Goal: Task Accomplishment & Management: Use online tool/utility

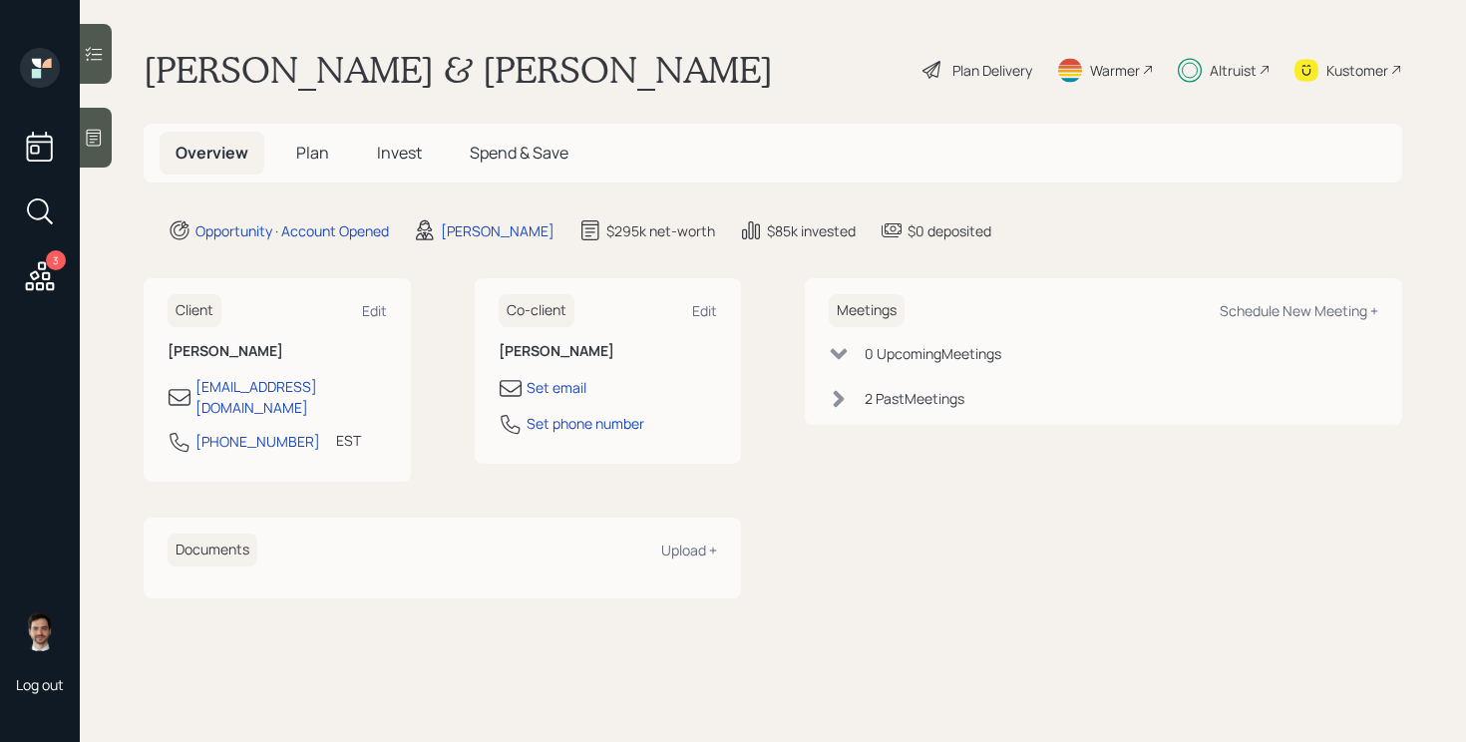
click at [943, 70] on div "Plan Delivery" at bounding box center [977, 70] width 114 height 44
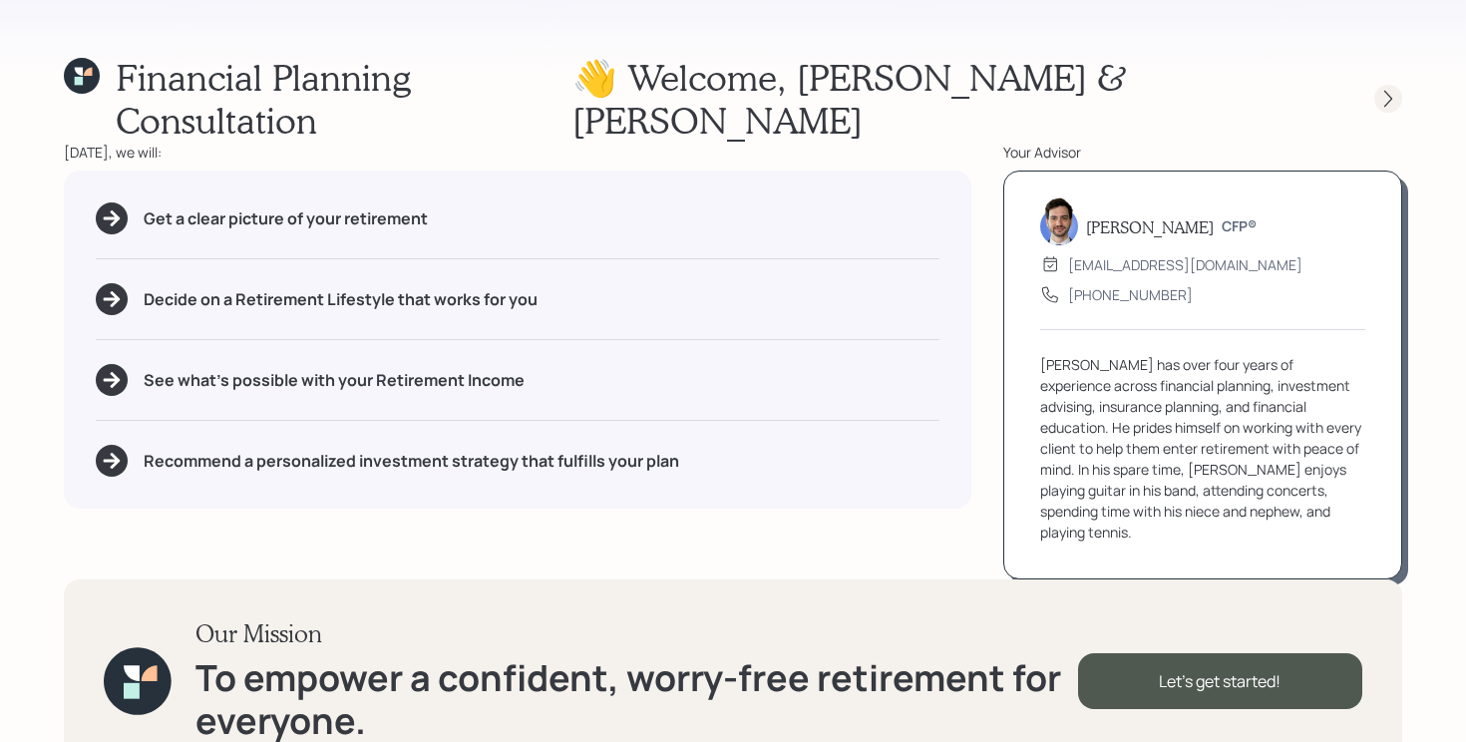
click at [1378, 89] on icon at bounding box center [1388, 99] width 20 height 20
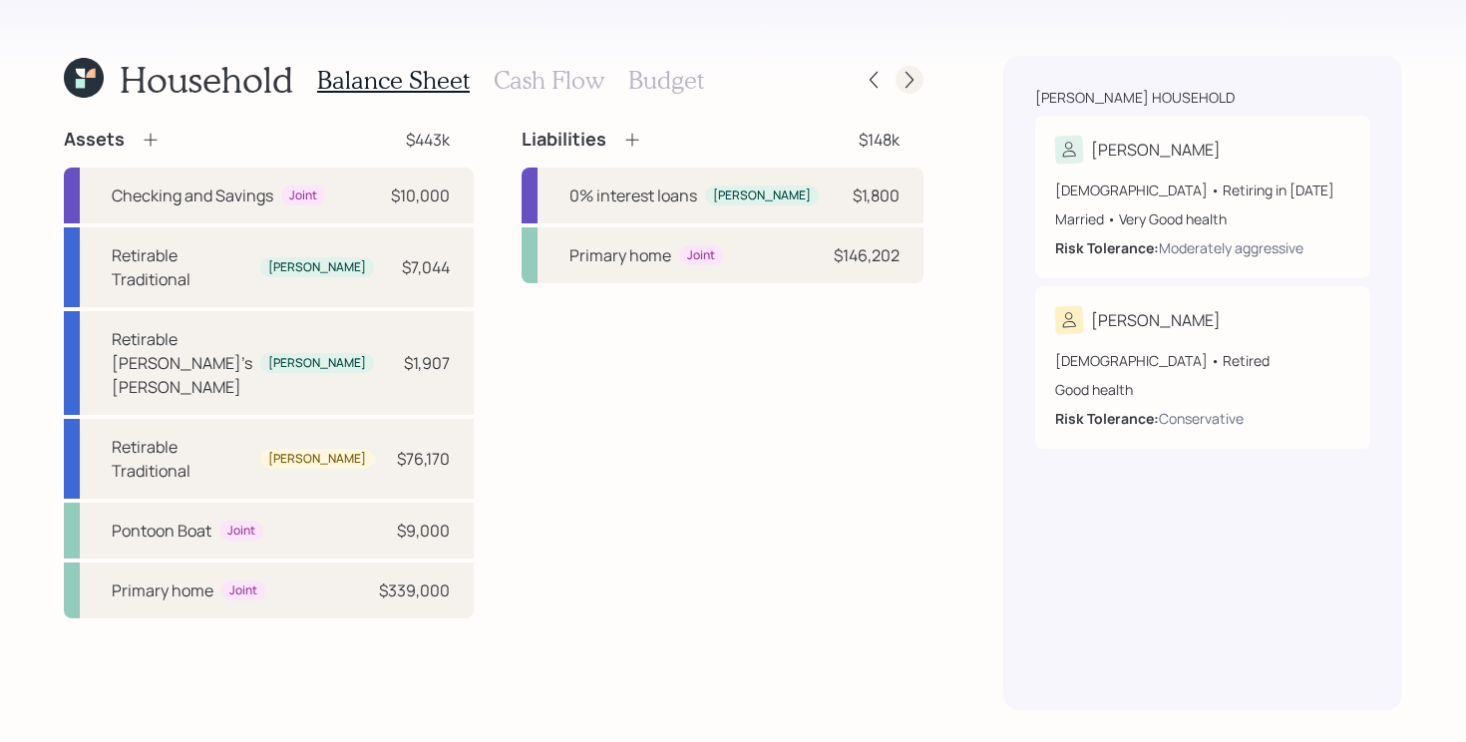
click at [906, 75] on icon at bounding box center [909, 80] width 20 height 20
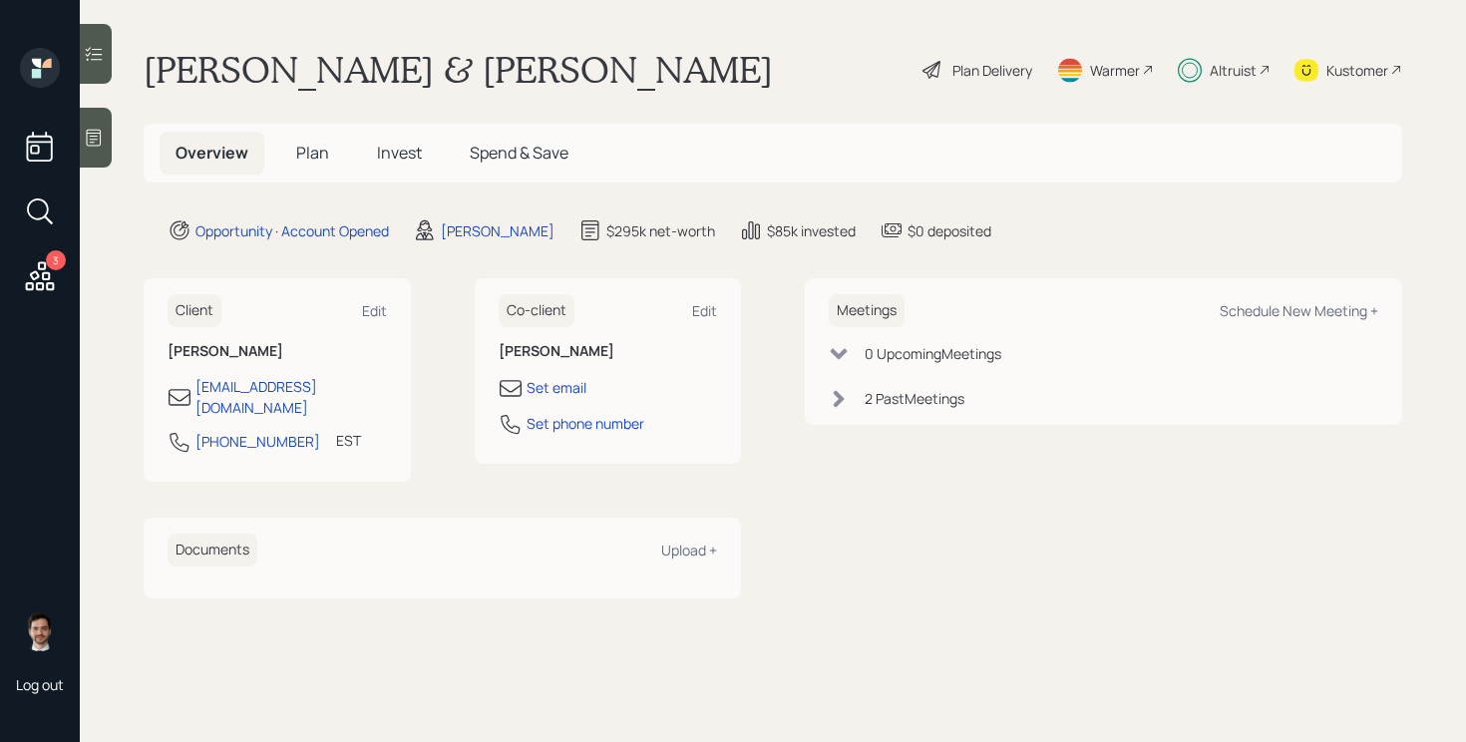
click at [988, 77] on div "Plan Delivery" at bounding box center [992, 70] width 80 height 21
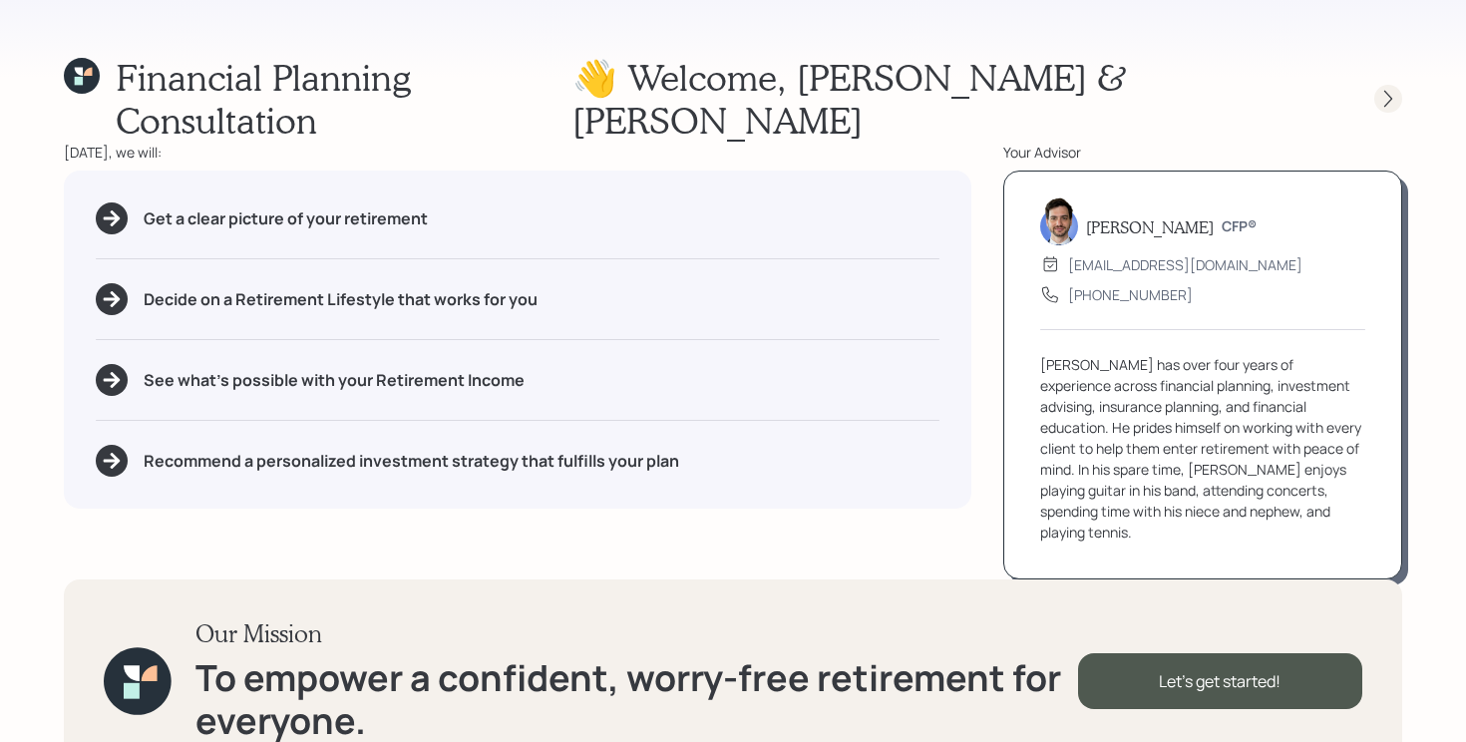
click at [1386, 89] on icon at bounding box center [1388, 99] width 20 height 20
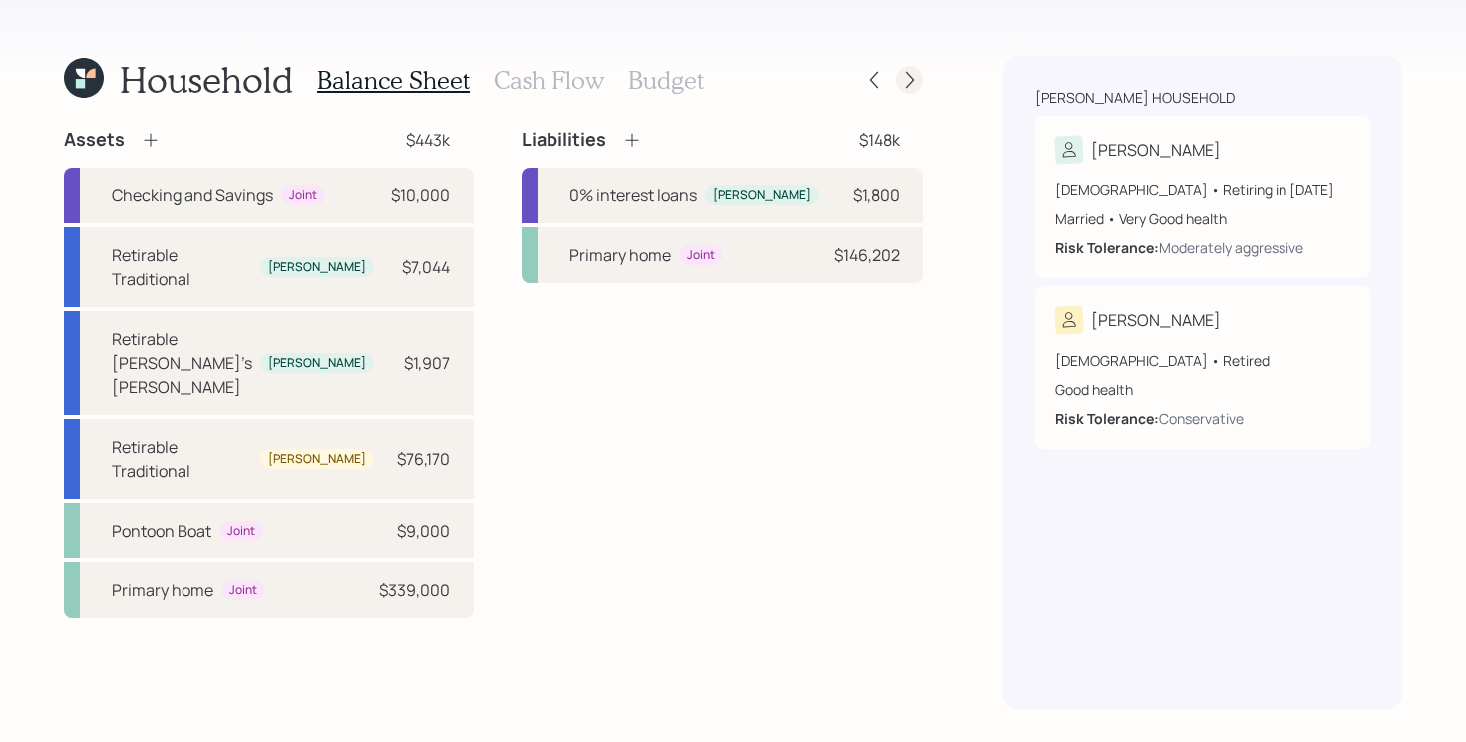
click at [900, 82] on icon at bounding box center [909, 80] width 20 height 20
